Goal: Transaction & Acquisition: Purchase product/service

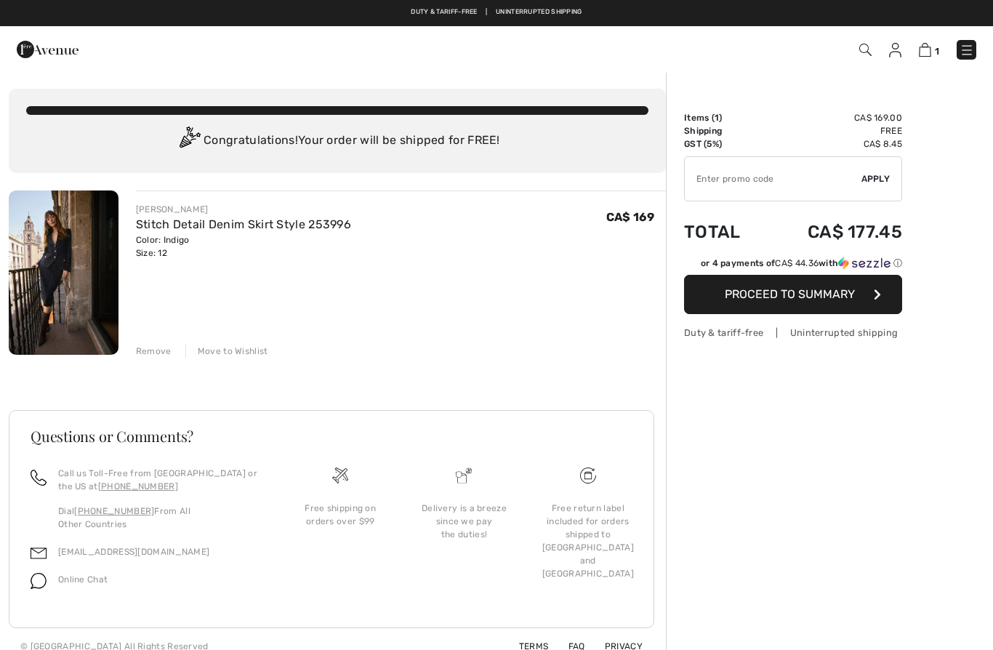
click at [83, 304] on img at bounding box center [64, 272] width 110 height 164
click at [82, 298] on img at bounding box center [64, 272] width 110 height 164
click at [99, 291] on img at bounding box center [64, 272] width 110 height 164
click at [278, 219] on link "Stitch Detail Denim Skirt Style 253996" at bounding box center [243, 224] width 215 height 14
click at [43, 327] on img at bounding box center [64, 272] width 110 height 164
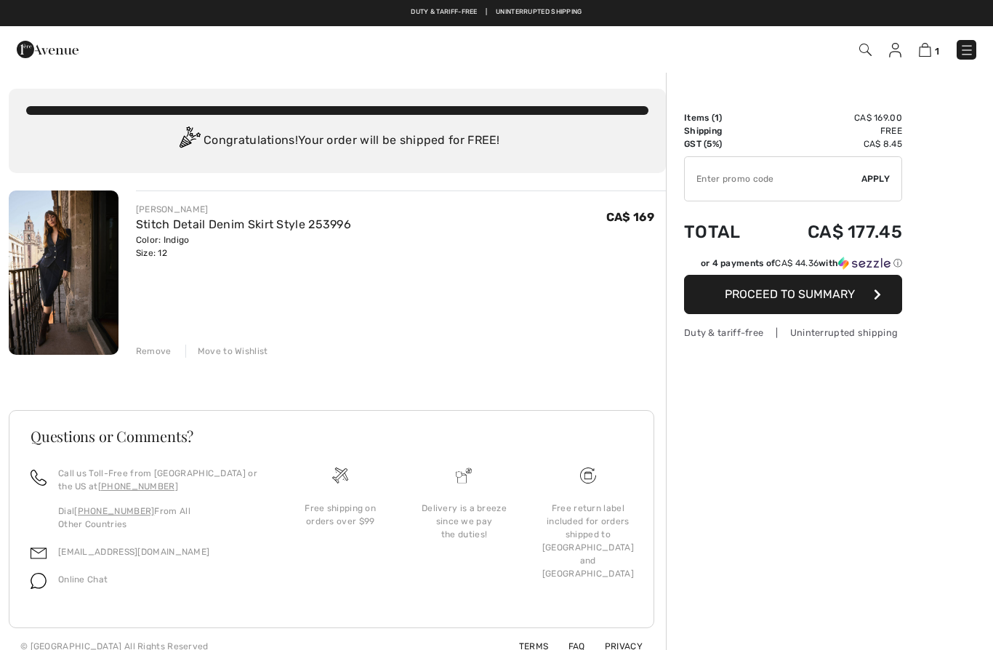
click at [874, 46] on span "1" at bounding box center [701, 50] width 551 height 20
click at [879, 49] on span "1" at bounding box center [701, 50] width 551 height 20
click at [863, 54] on img at bounding box center [865, 50] width 12 height 12
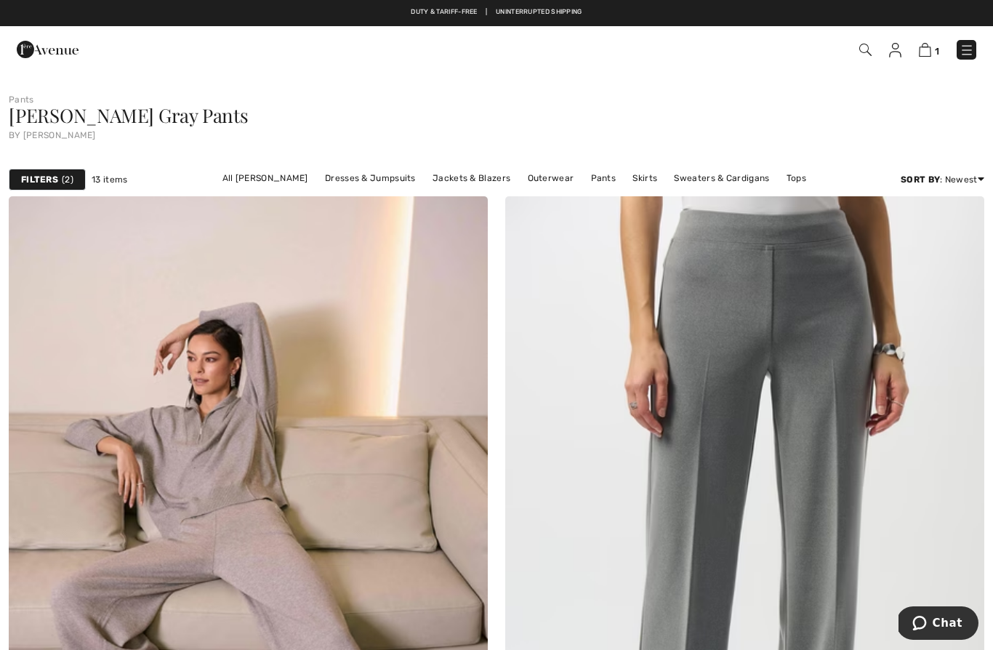
click at [860, 57] on span at bounding box center [864, 49] width 15 height 17
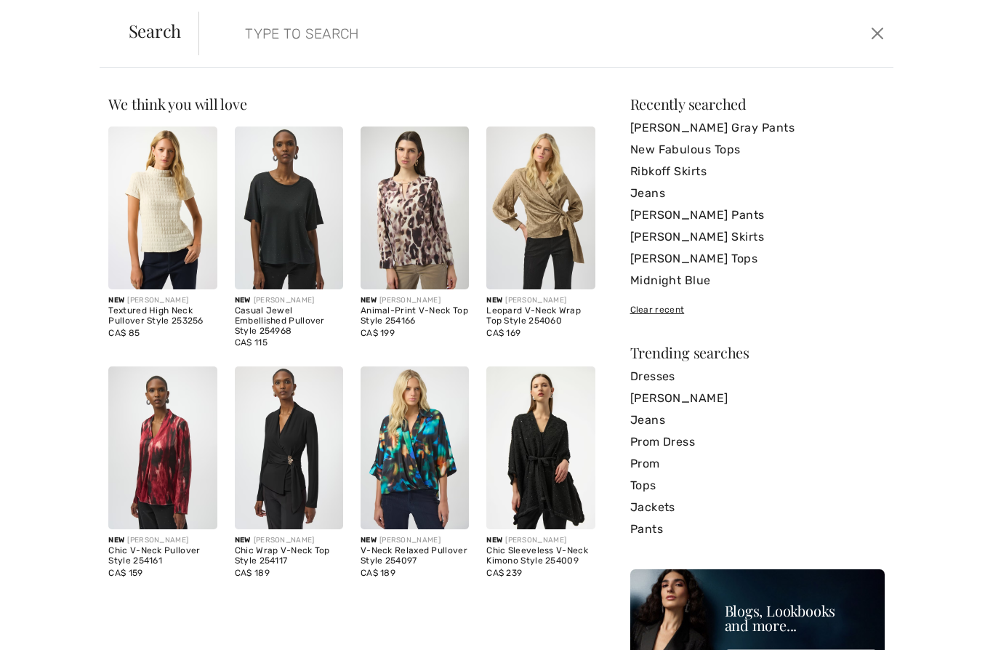
click at [739, 222] on link "[PERSON_NAME] Pants" at bounding box center [757, 215] width 254 height 22
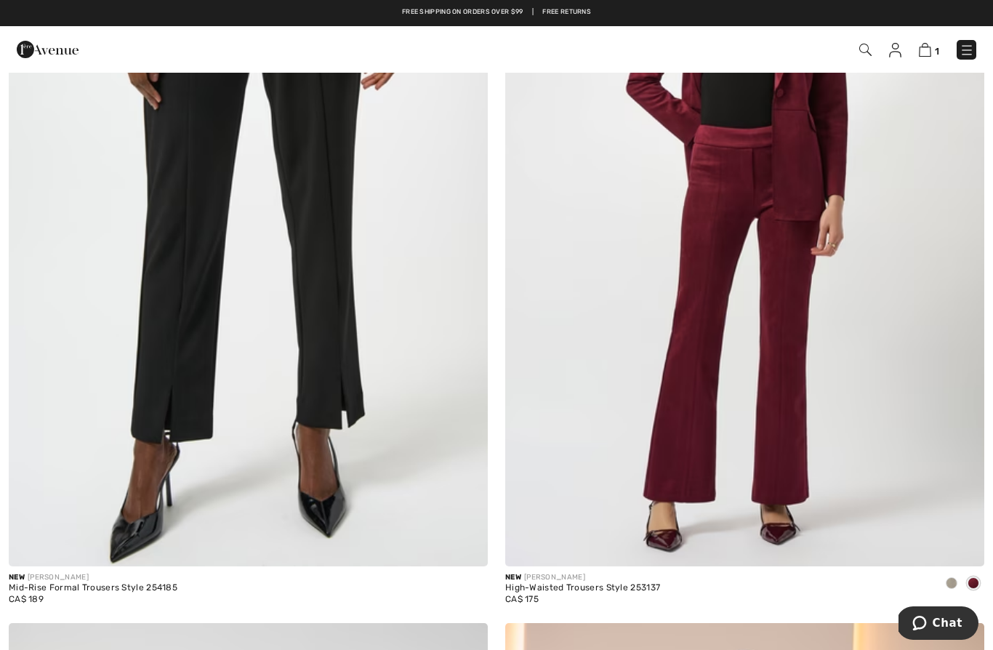
scroll to position [3433, 0]
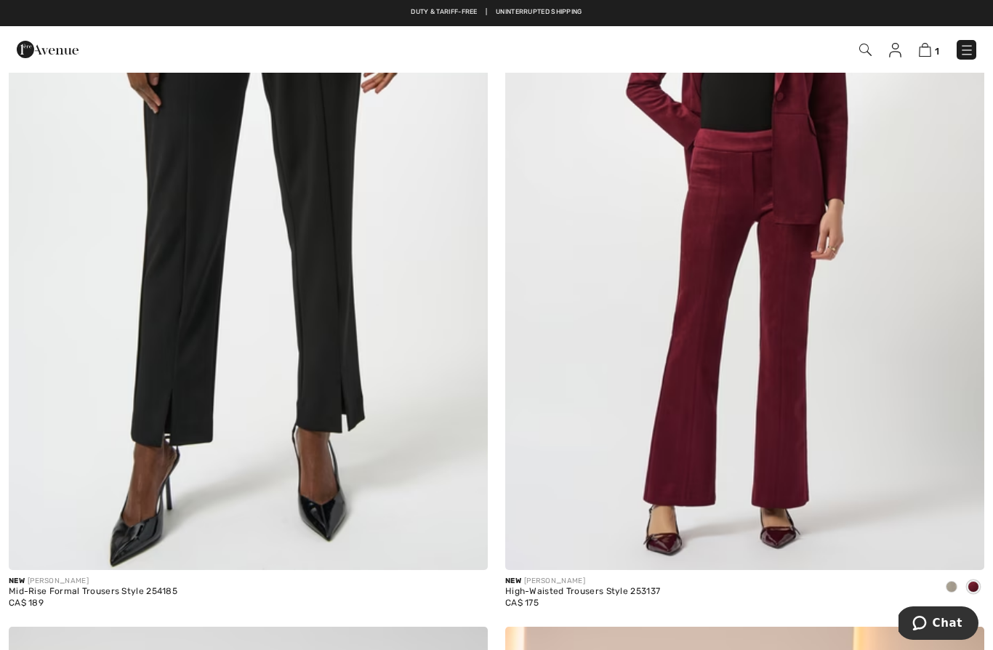
click at [948, 595] on div at bounding box center [951, 588] width 22 height 24
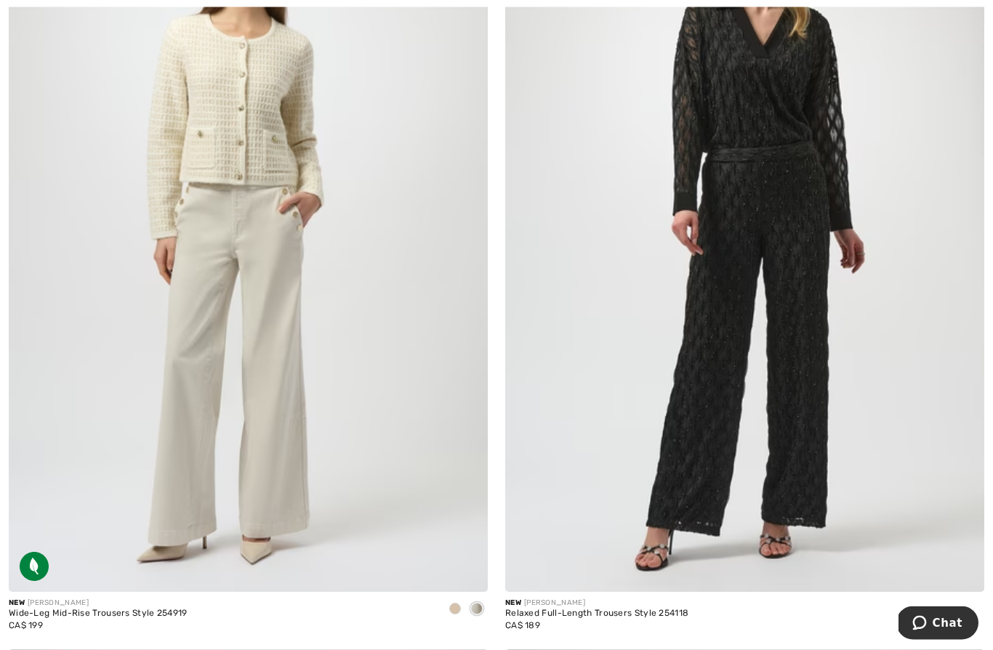
scroll to position [5114, 0]
click at [451, 604] on span at bounding box center [455, 608] width 12 height 12
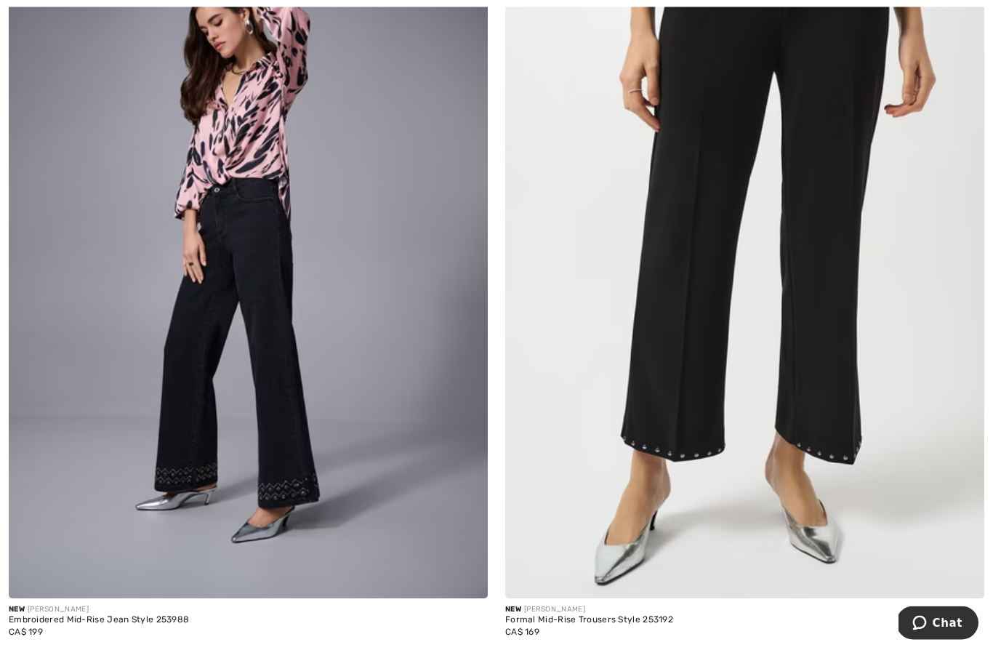
scroll to position [13830, 0]
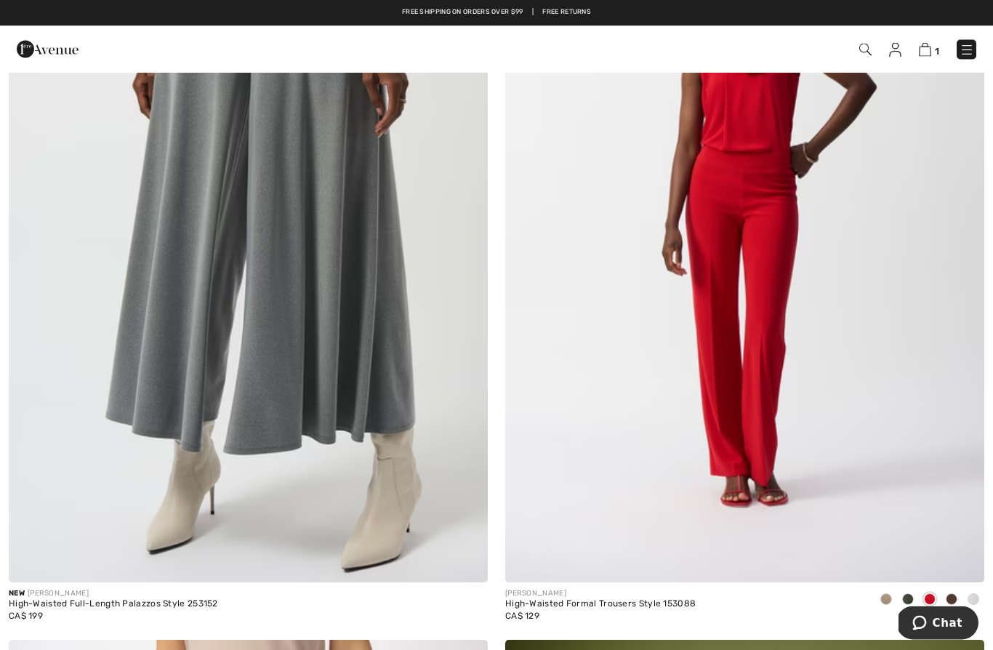
scroll to position [1094, 0]
click at [775, 406] on img at bounding box center [744, 222] width 479 height 719
click at [767, 348] on img at bounding box center [744, 222] width 479 height 719
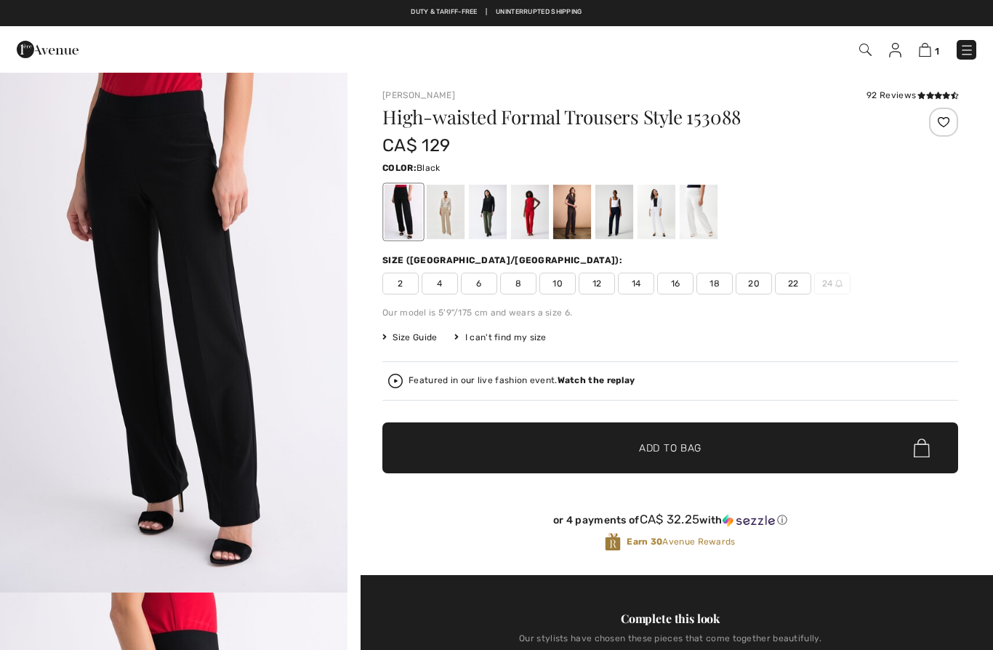
checkbox input "true"
click at [444, 217] on div at bounding box center [446, 212] width 38 height 55
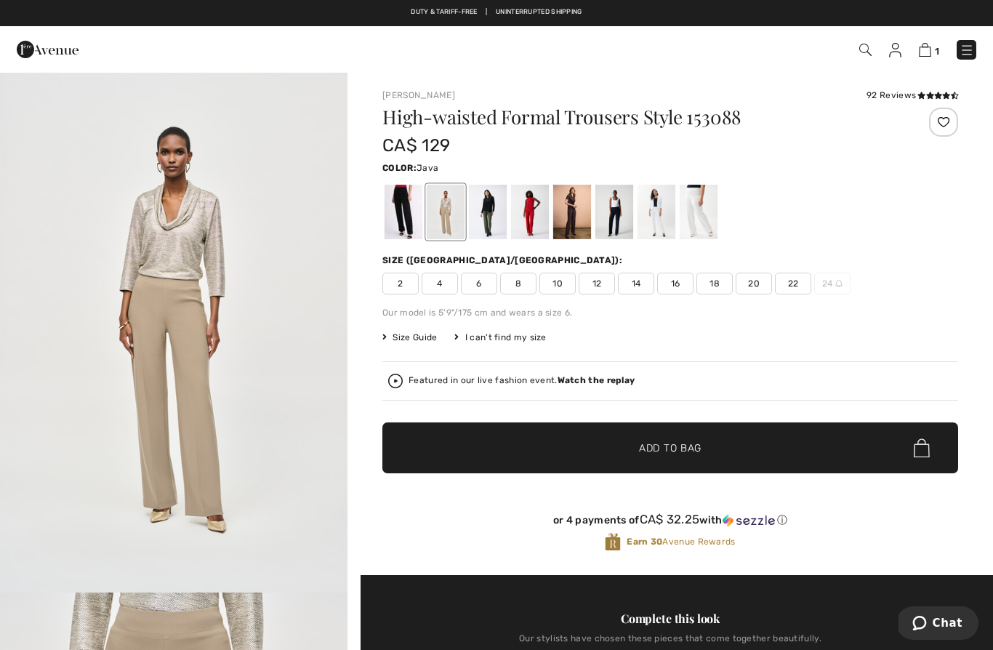
click at [486, 227] on div at bounding box center [488, 212] width 38 height 55
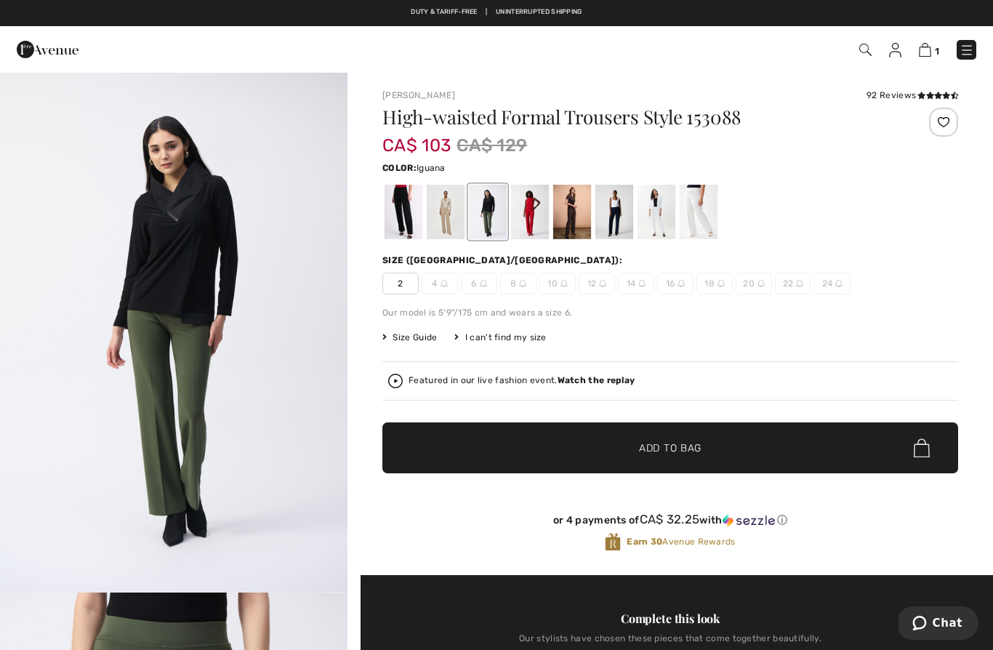
click at [523, 243] on div "High-waisted Formal Trousers Style 153088 CA$ 103 CA$ 129 Color: Iguana Iguana …" at bounding box center [670, 341] width 576 height 467
click at [527, 247] on div "High-waisted Formal Trousers Style 153088 CA$ 103 CA$ 129 Color: Iguana Size (C…" at bounding box center [670, 341] width 576 height 467
click at [528, 236] on div at bounding box center [530, 212] width 38 height 55
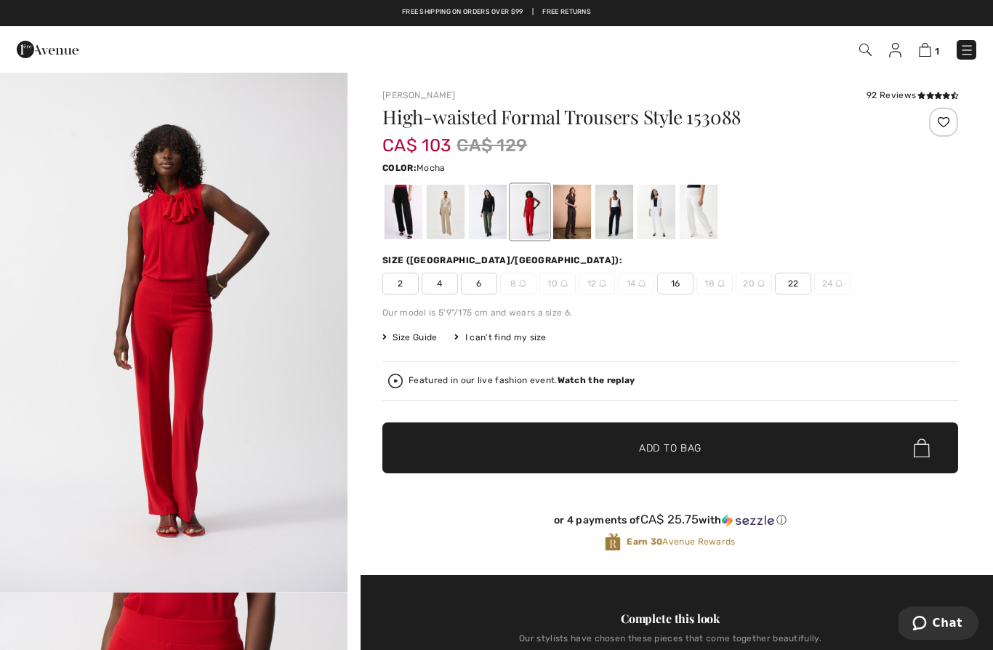
click at [564, 231] on div at bounding box center [572, 212] width 38 height 55
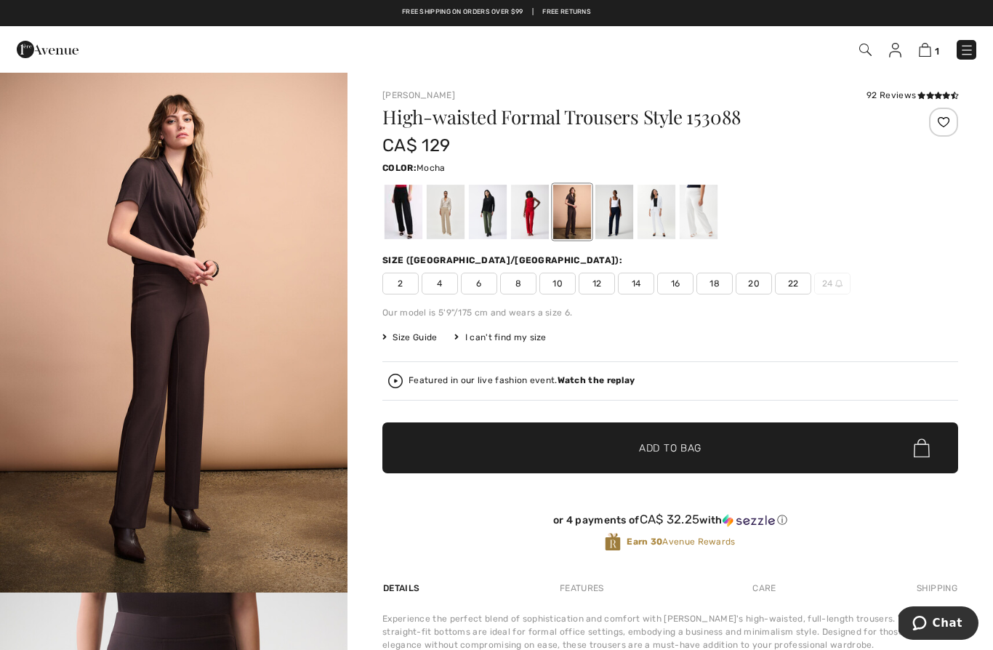
click at [568, 229] on div at bounding box center [572, 212] width 38 height 55
click at [617, 235] on div at bounding box center [614, 212] width 38 height 55
click at [624, 235] on div at bounding box center [614, 212] width 38 height 55
click at [617, 246] on div "High-waisted Formal Trousers Style 153088 CA$ 129 Color: Mocha Size (CA/US): 2 …" at bounding box center [670, 341] width 576 height 467
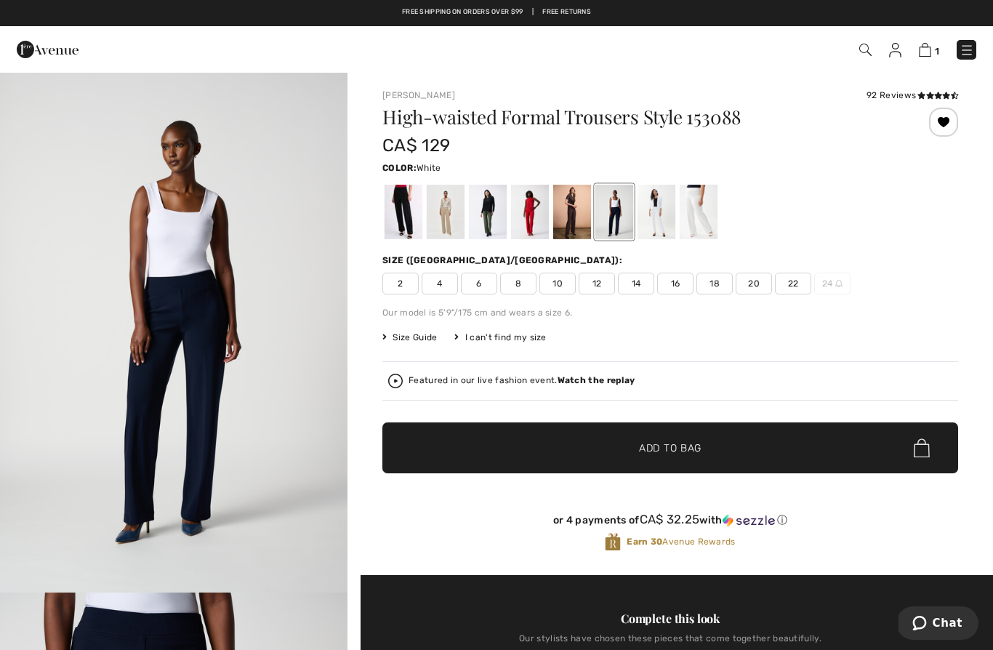
click at [664, 235] on div at bounding box center [656, 212] width 38 height 55
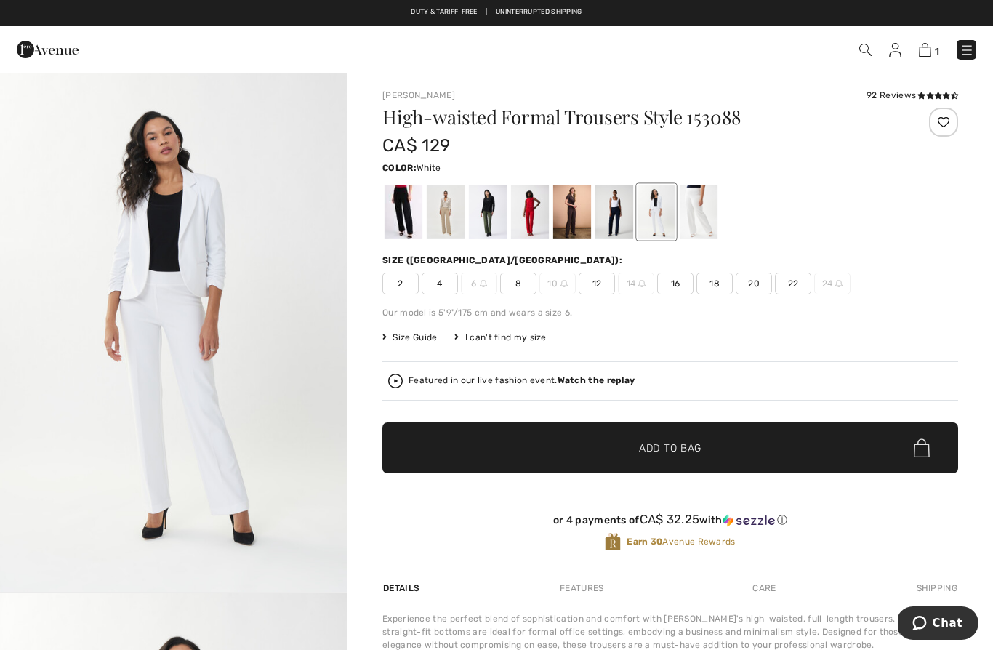
click at [706, 230] on div at bounding box center [699, 212] width 38 height 55
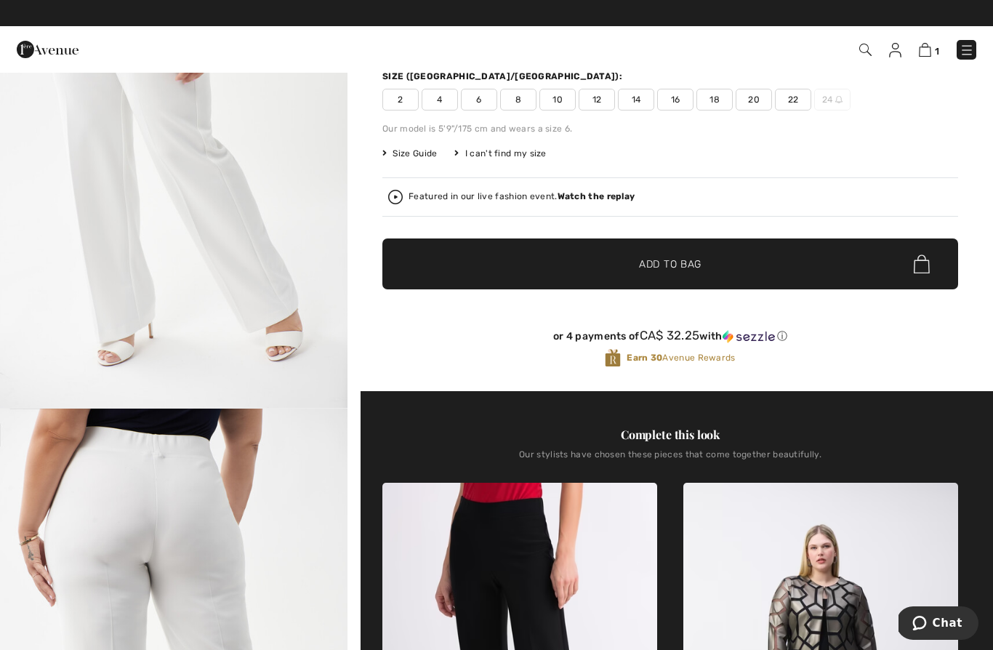
scroll to position [175, 0]
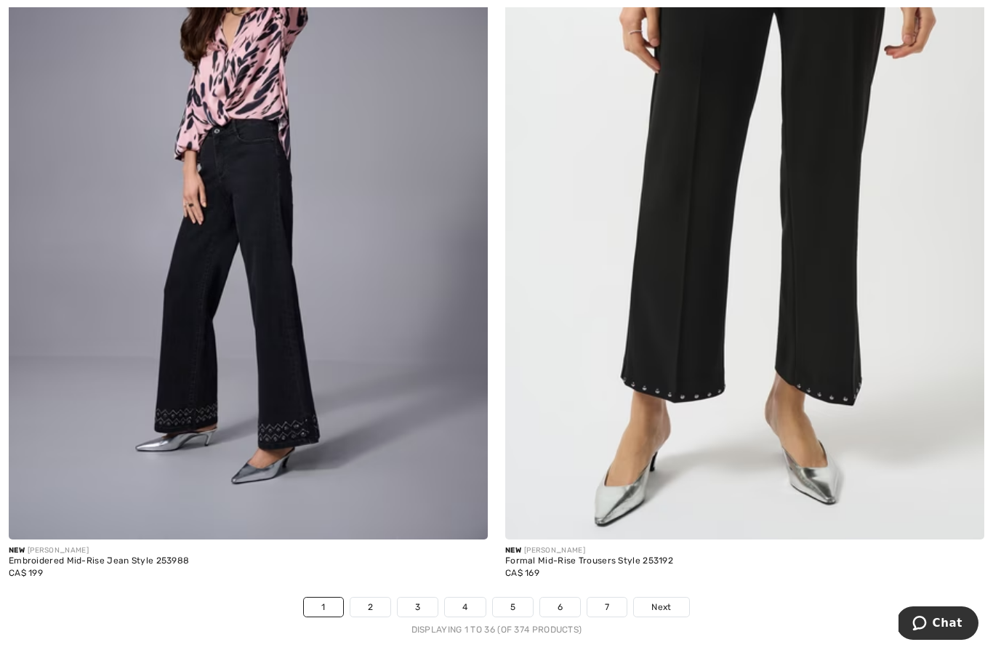
scroll to position [14383, 0]
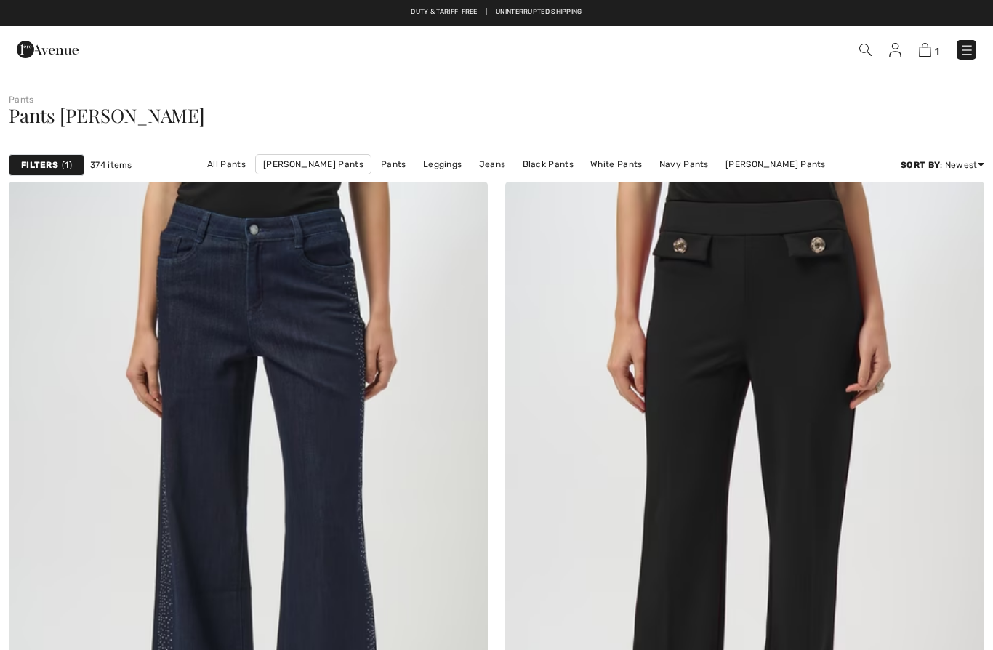
checkbox input "true"
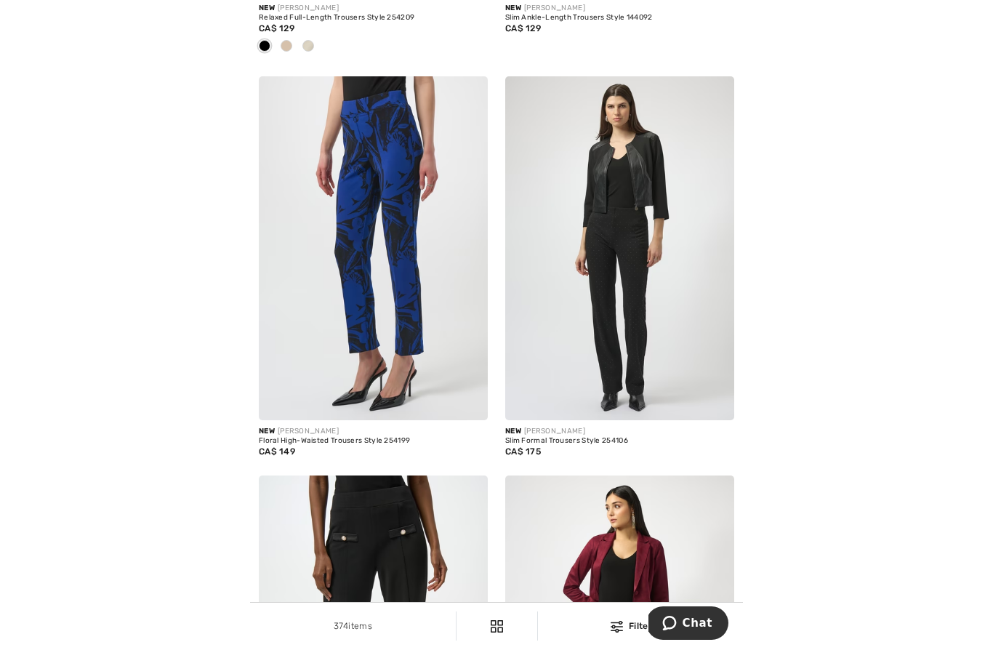
scroll to position [2653, 0]
